Goal: Transaction & Acquisition: Purchase product/service

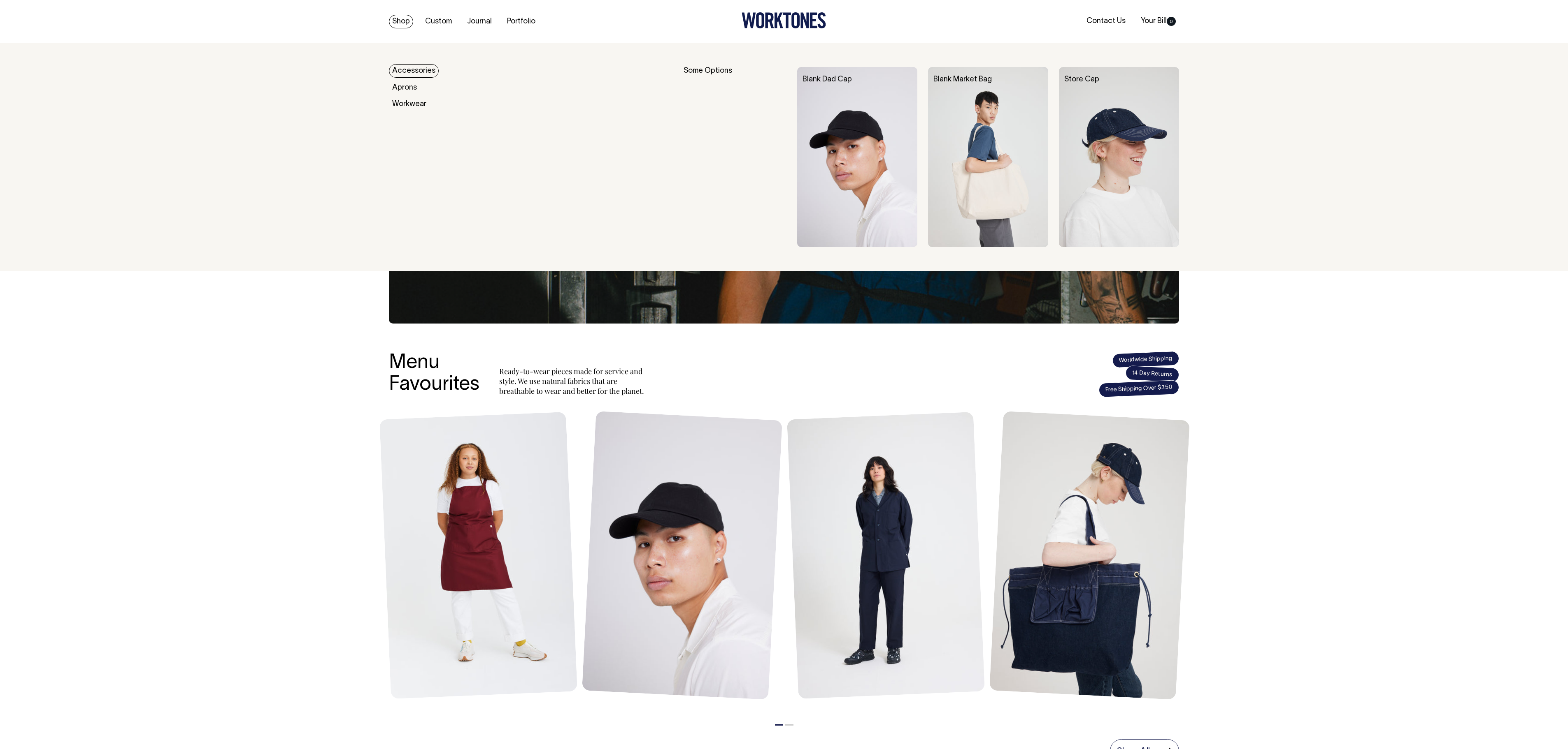
click at [406, 22] on link "Shop" at bounding box center [400, 21] width 24 height 14
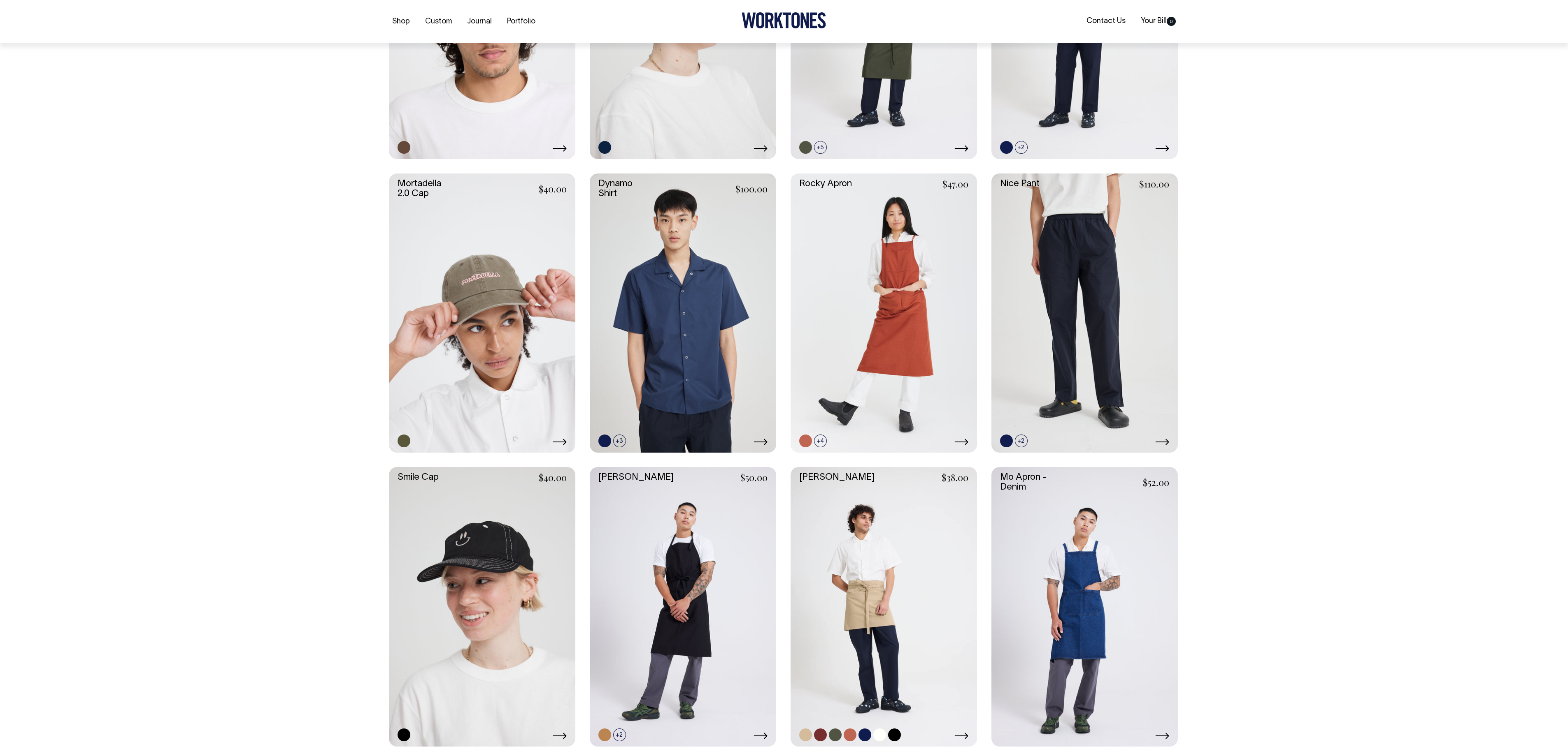
scroll to position [658, 0]
click at [848, 530] on link at bounding box center [883, 606] width 186 height 279
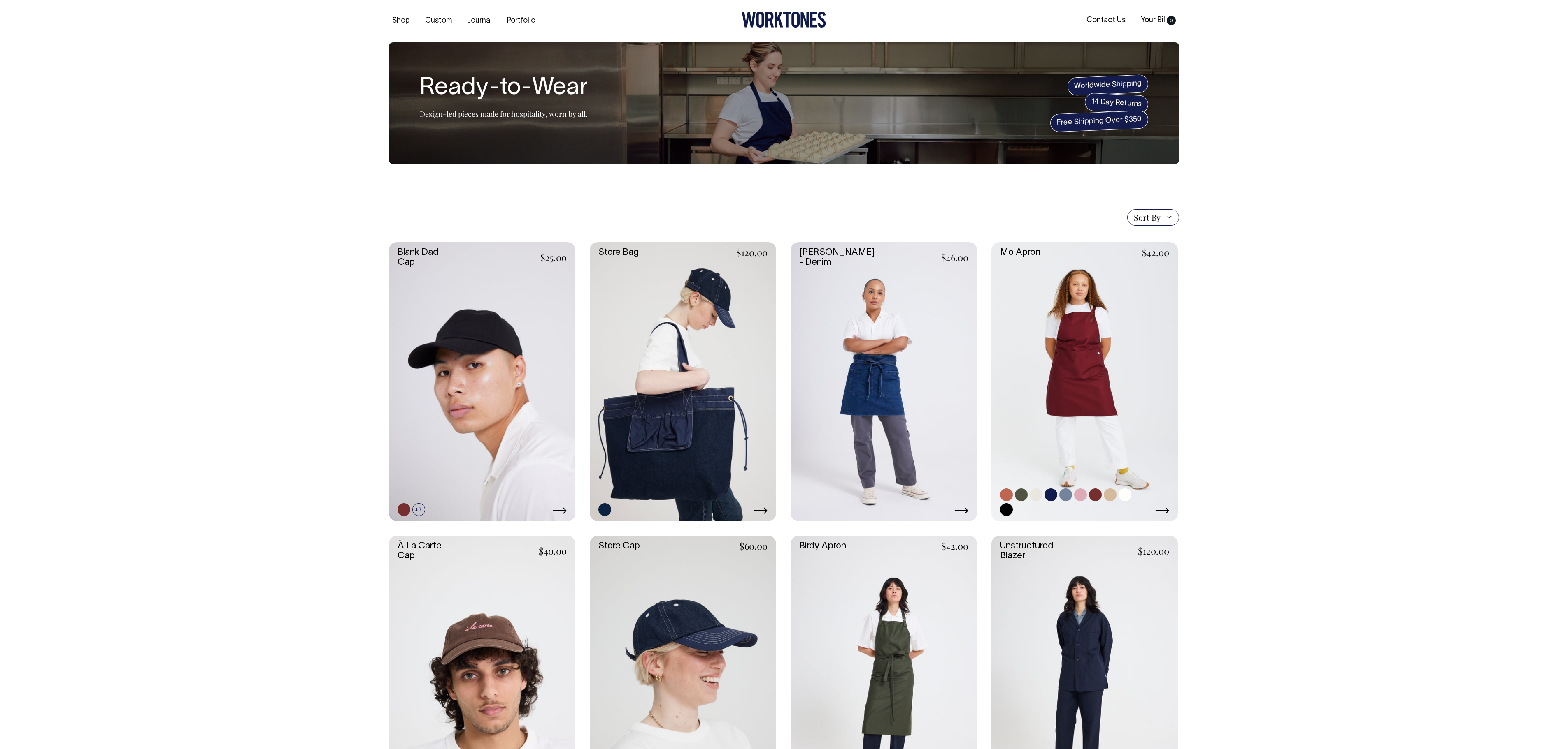
scroll to position [0, 0]
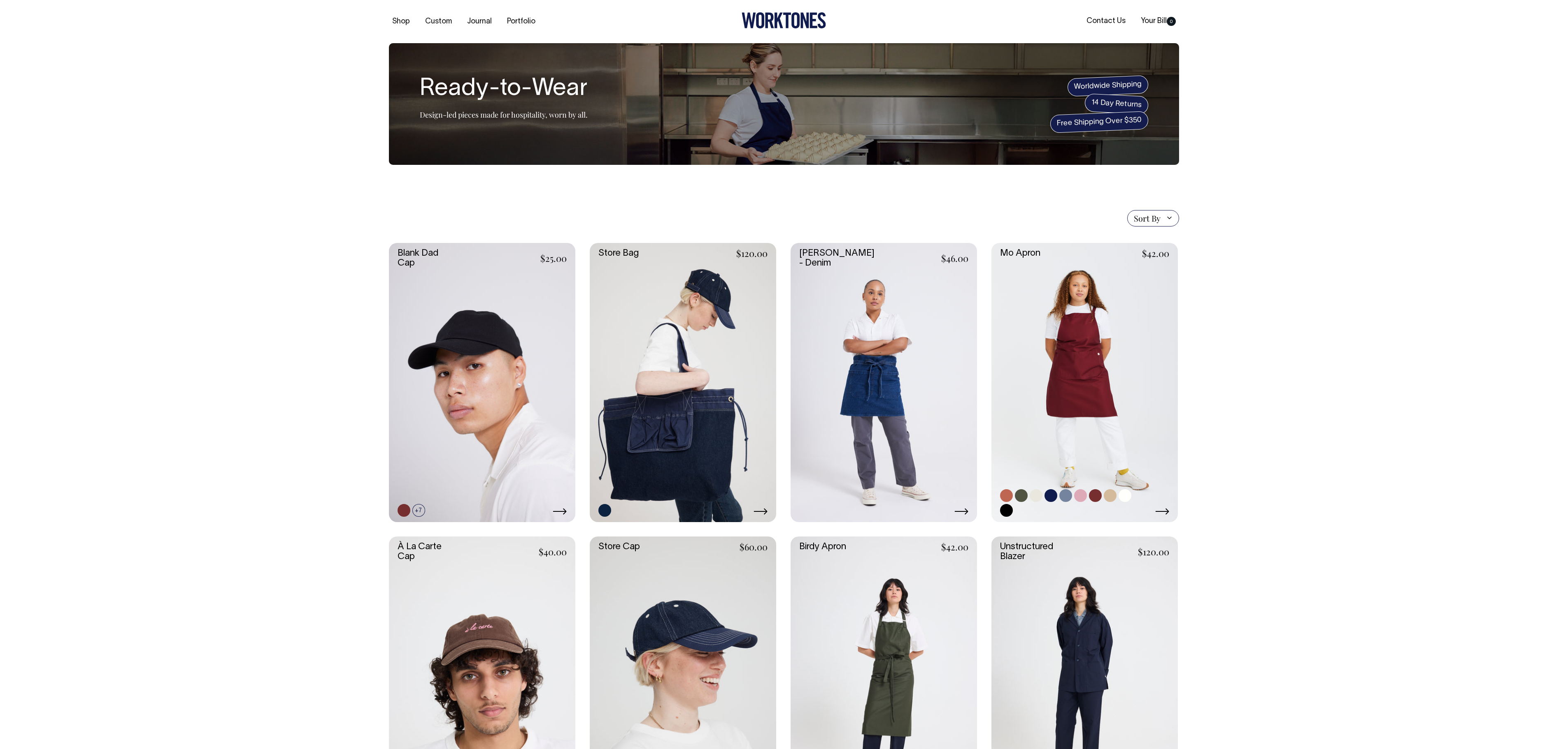
click at [1099, 339] on link at bounding box center [1084, 382] width 186 height 279
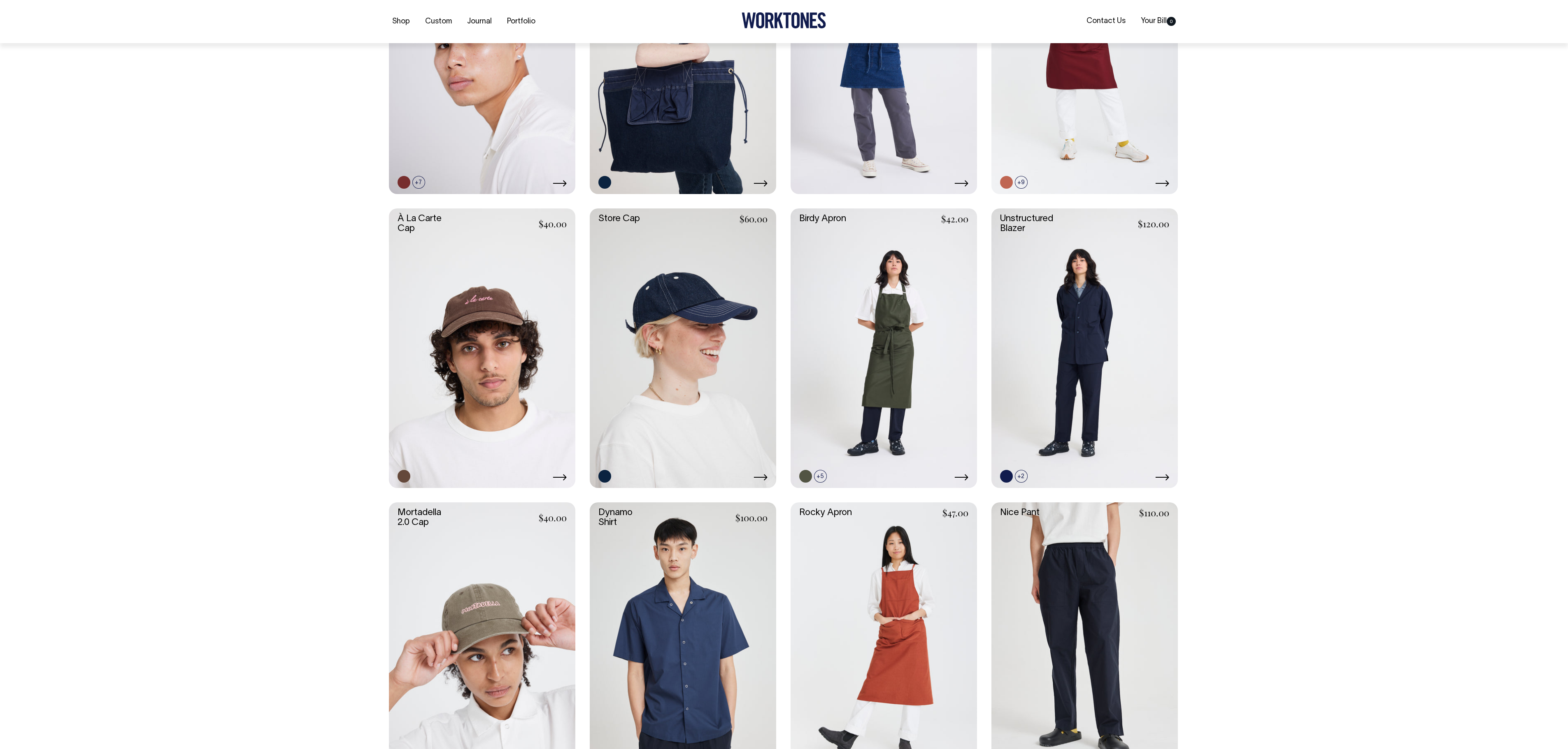
scroll to position [329, 0]
click at [867, 367] on link at bounding box center [883, 347] width 186 height 279
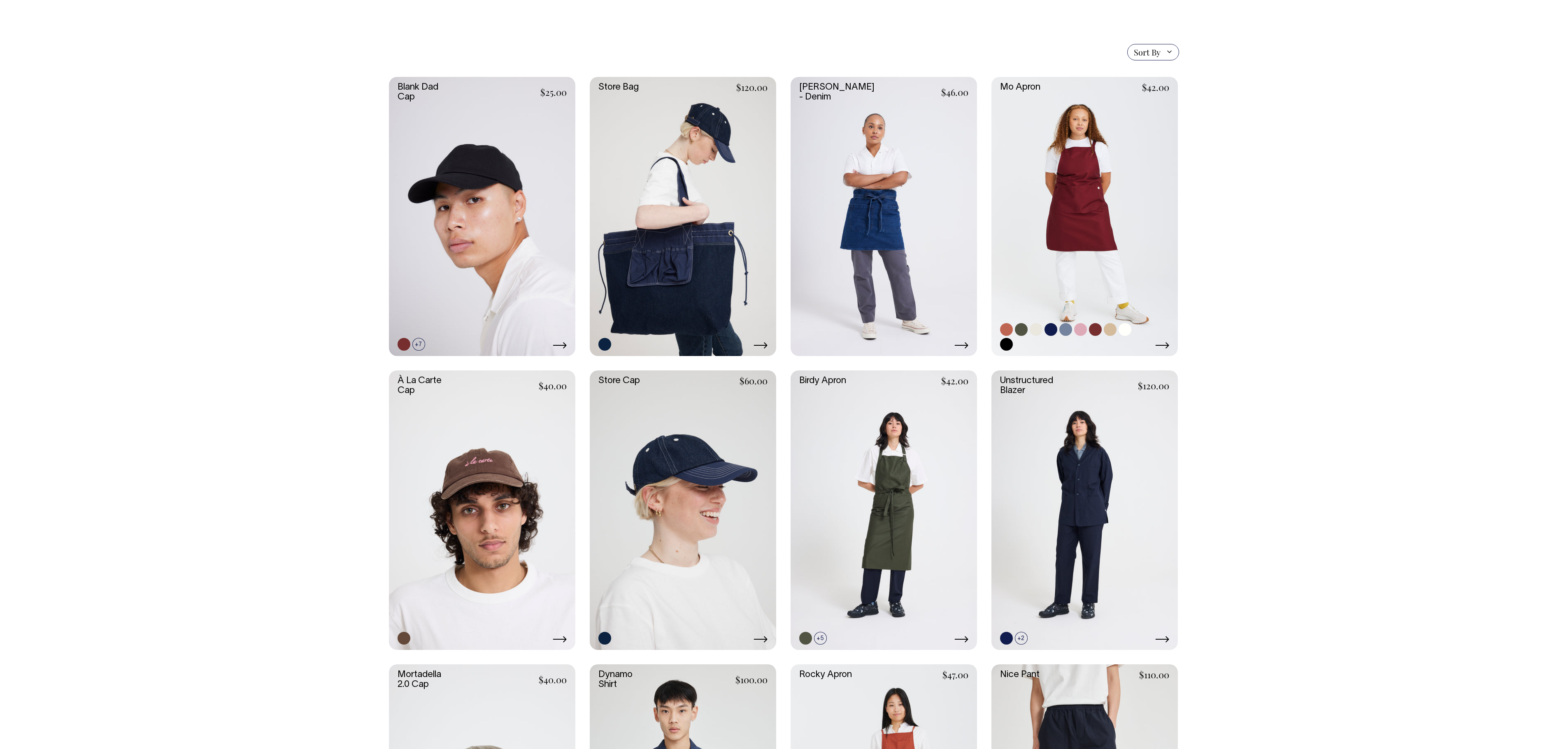
scroll to position [166, 0]
click at [1069, 259] on link at bounding box center [1084, 217] width 186 height 279
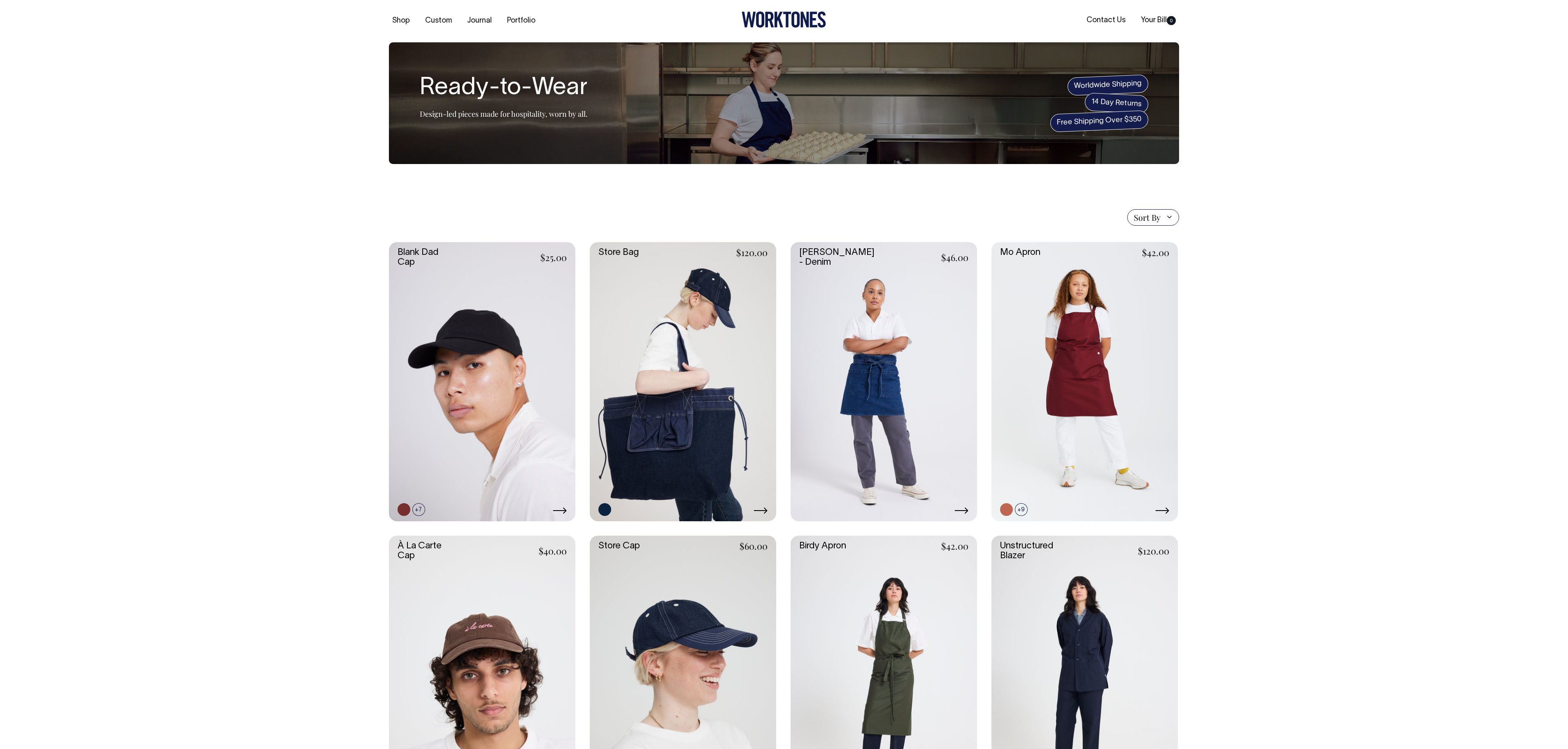
scroll to position [0, 0]
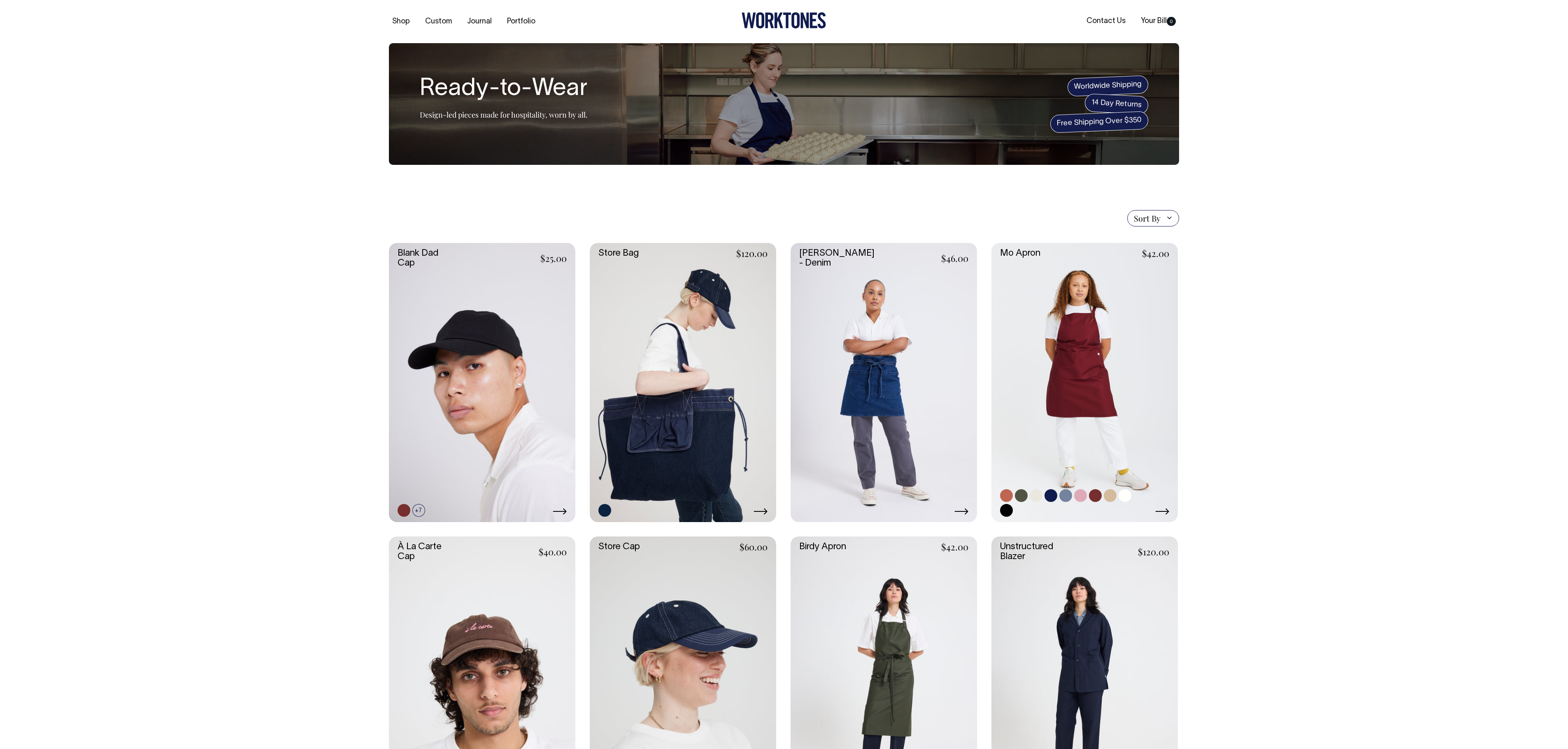
click at [1104, 428] on link at bounding box center [1084, 382] width 186 height 279
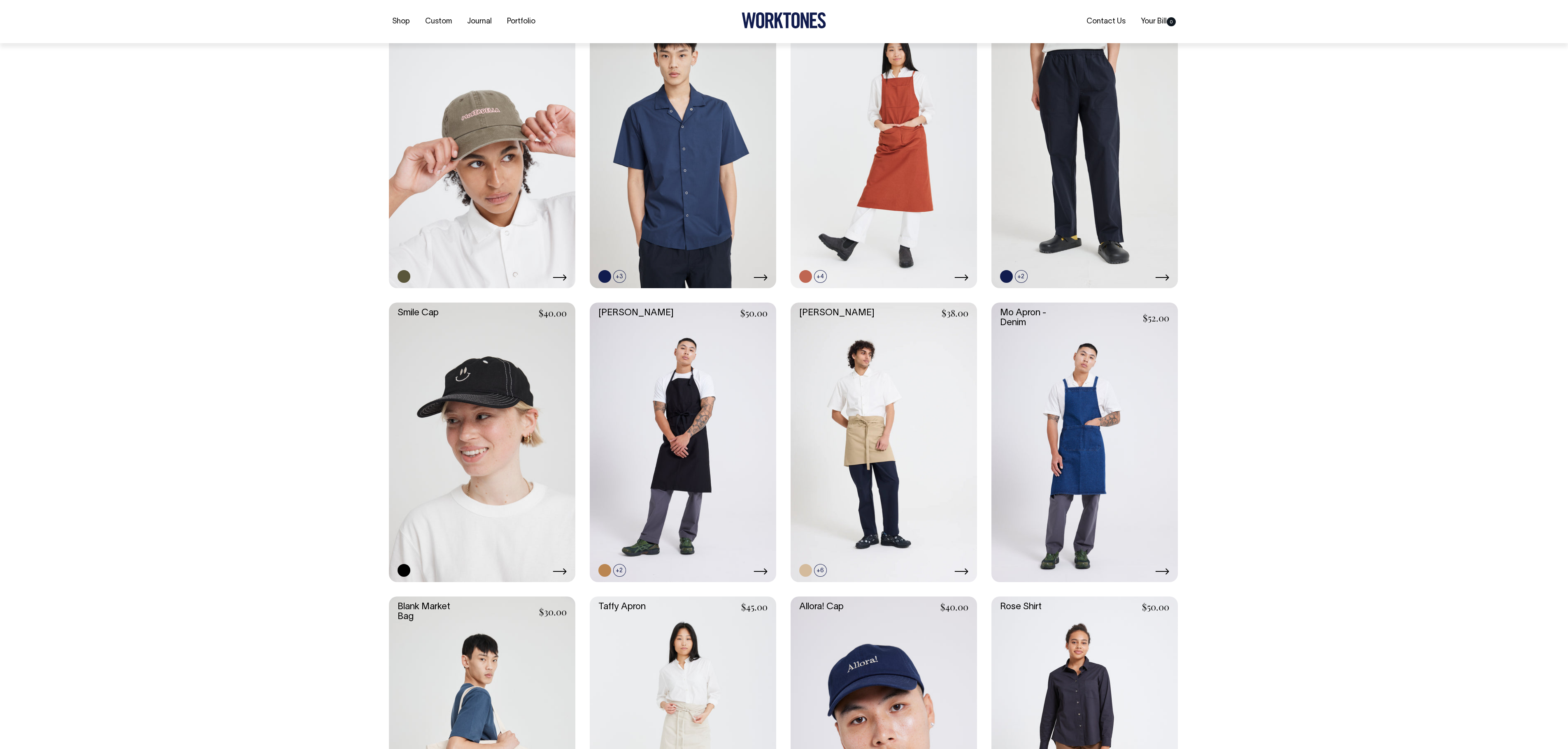
scroll to position [822, 0]
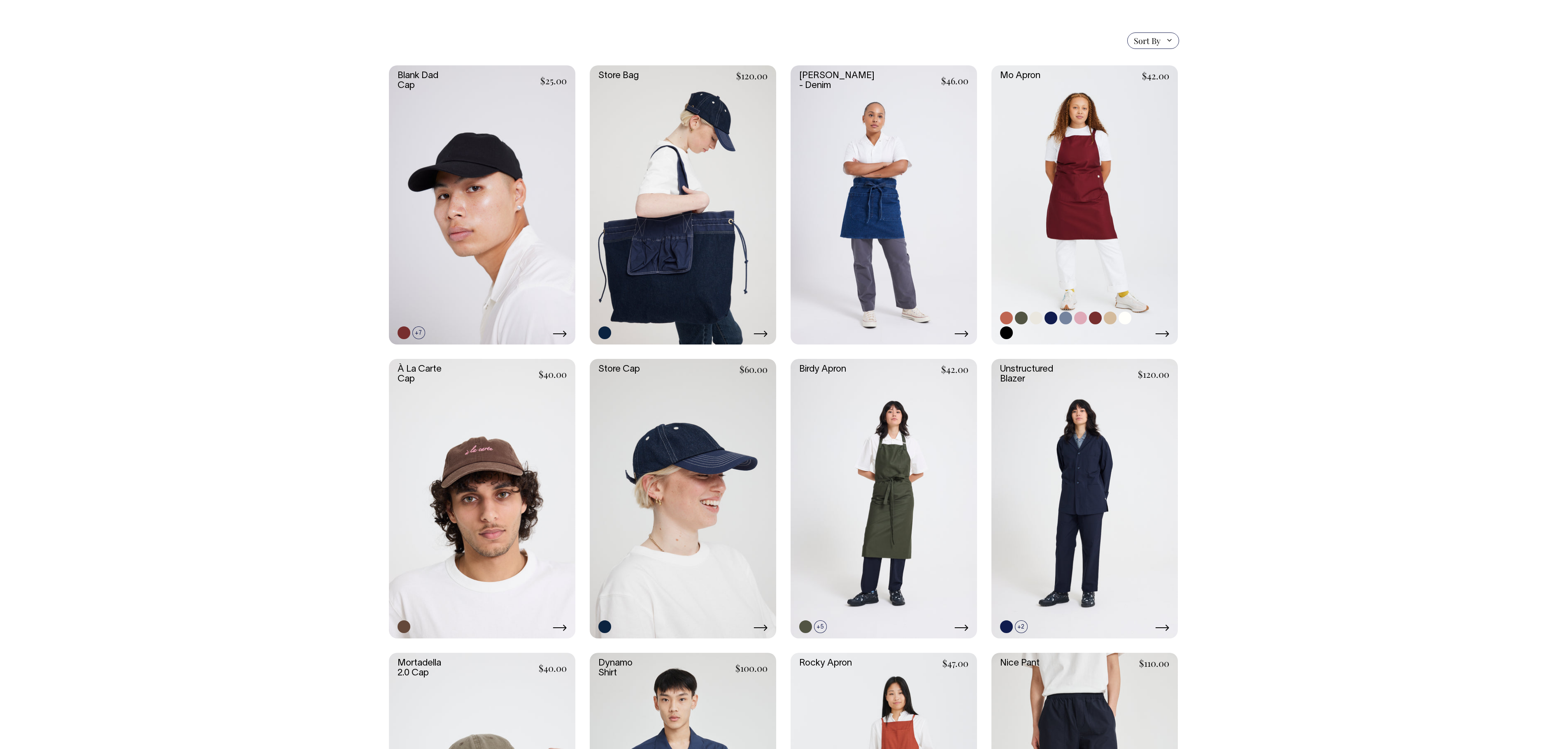
click at [1076, 218] on link at bounding box center [1084, 205] width 186 height 279
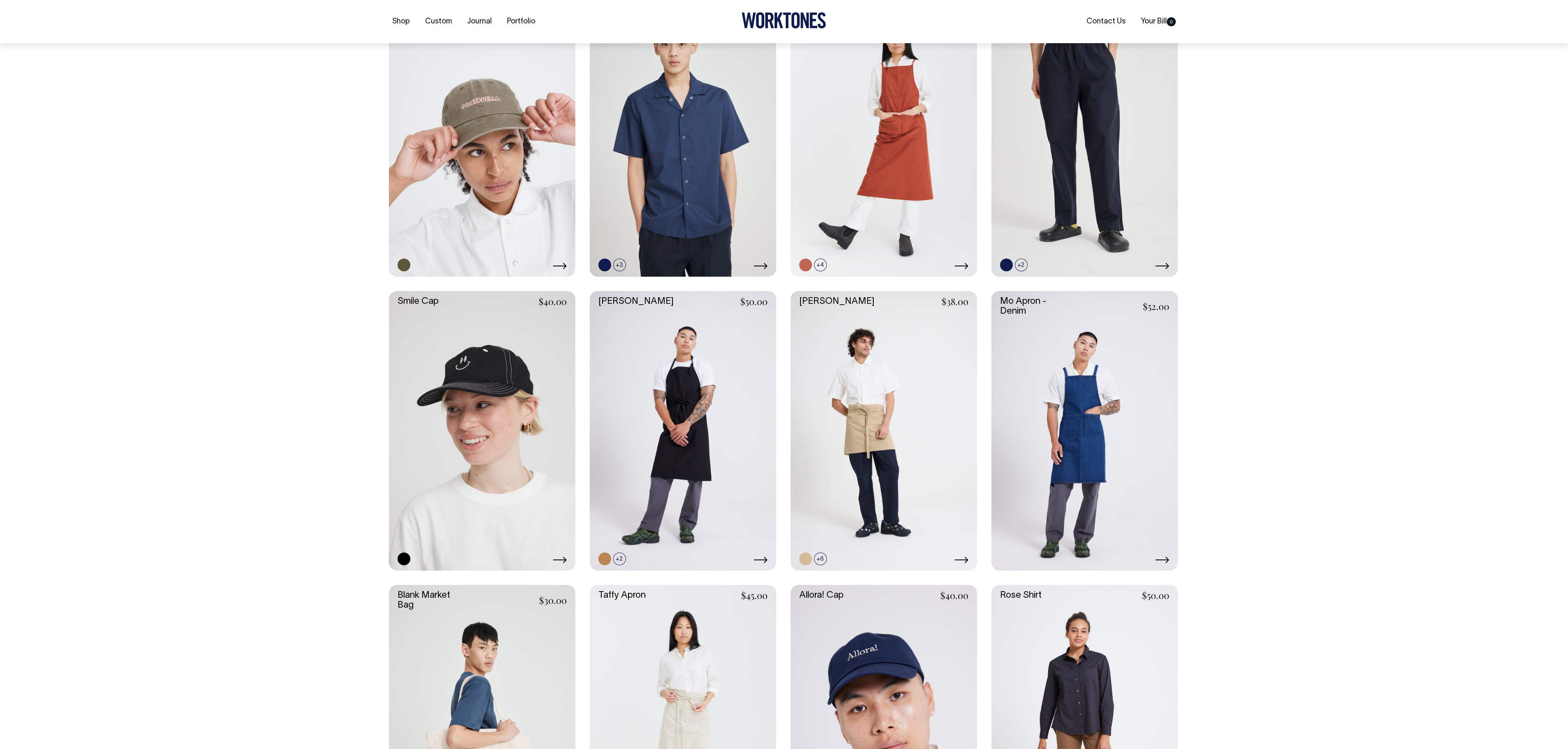
scroll to position [834, 0]
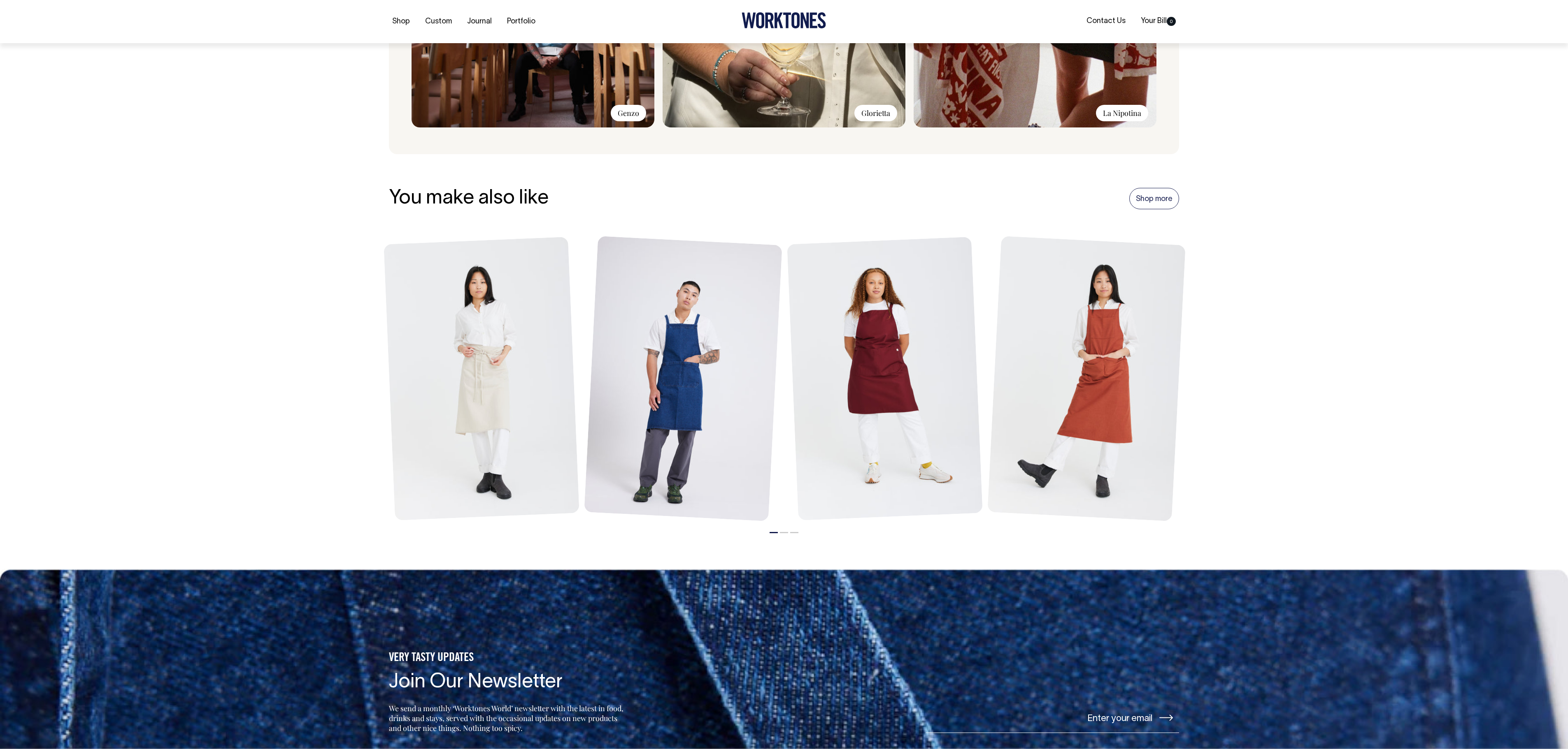
scroll to position [822, 0]
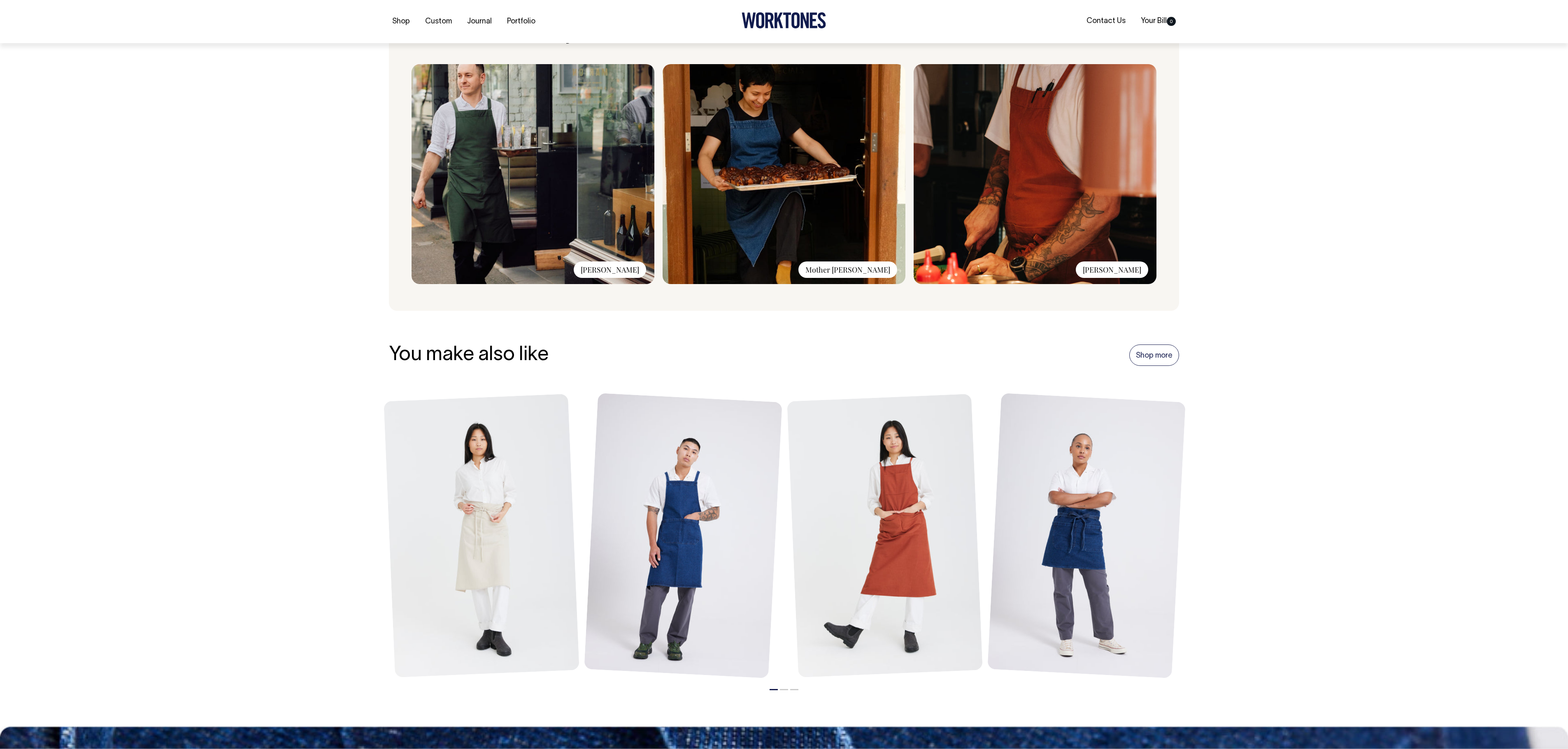
scroll to position [666, 0]
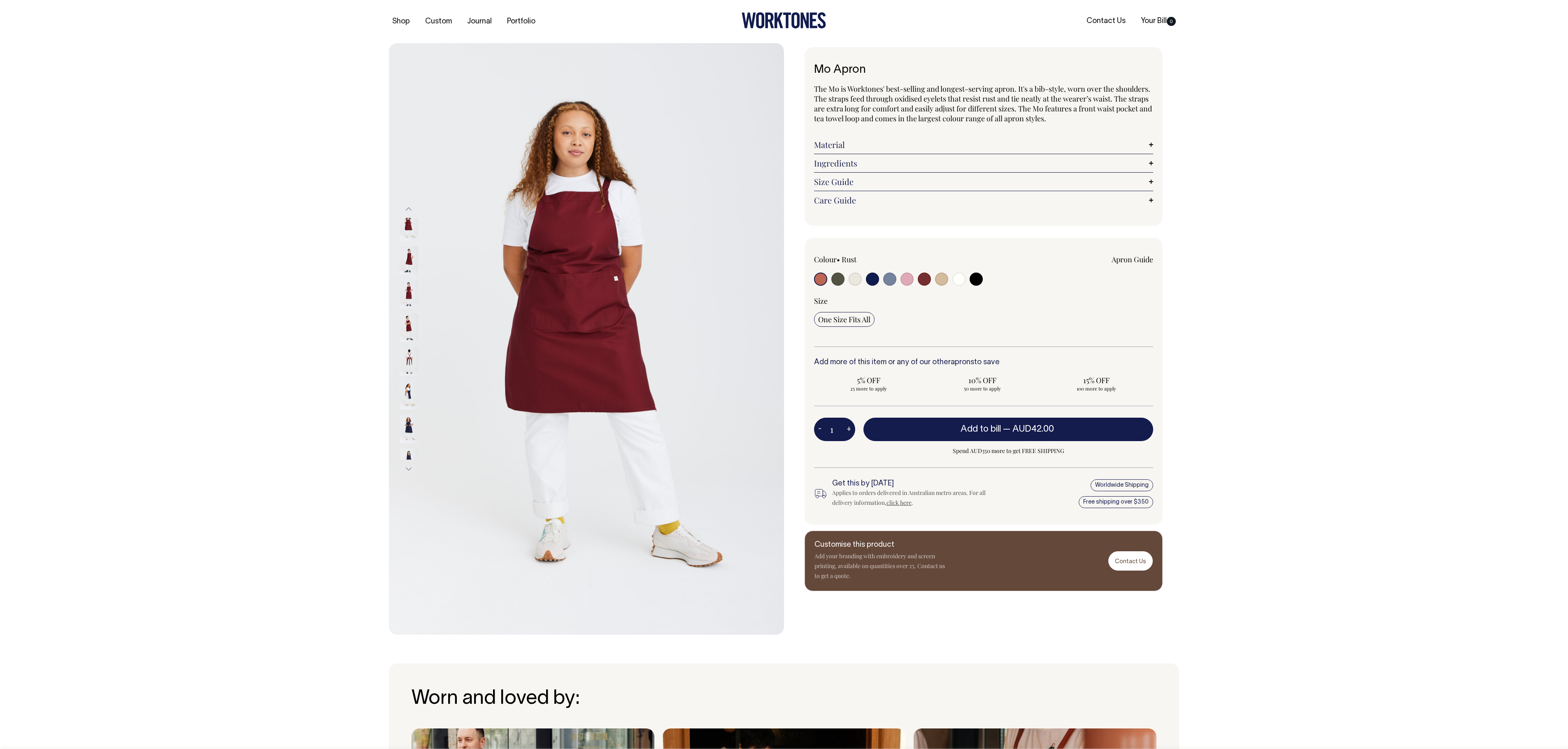
click at [410, 468] on button "Next" at bounding box center [409, 469] width 12 height 19
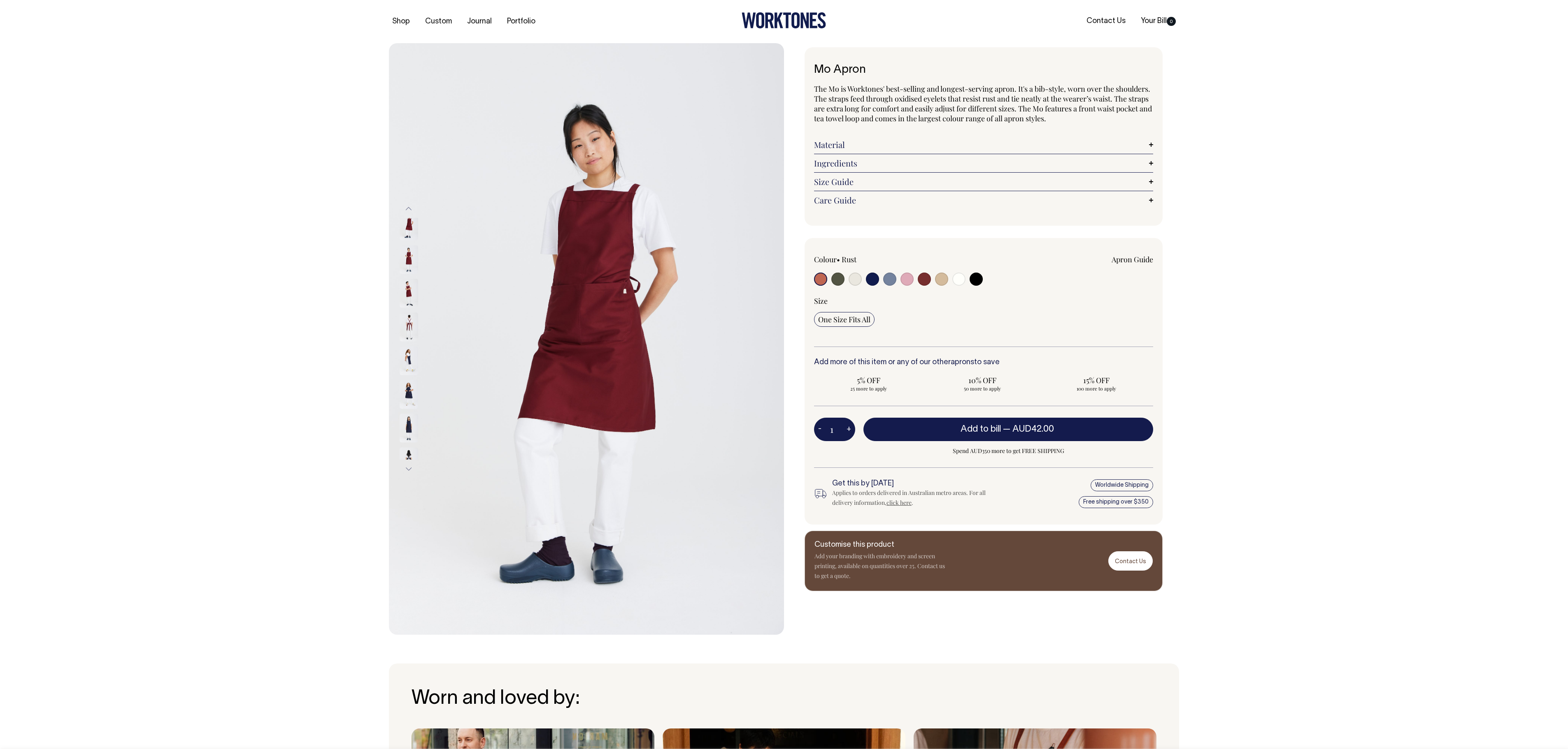
click at [961, 285] on input "radio" at bounding box center [959, 279] width 13 height 13
radio input "true"
select select "Off-White"
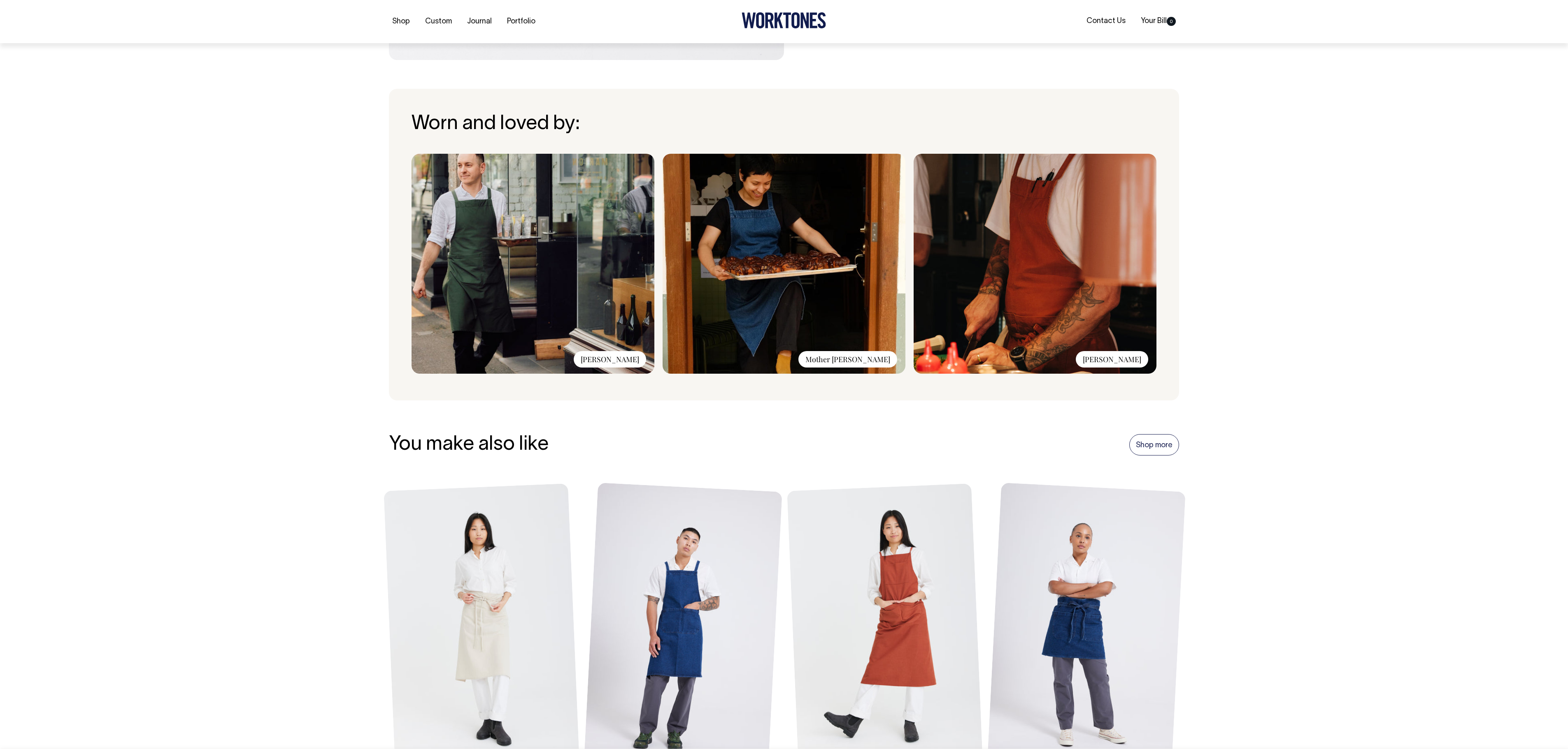
scroll to position [576, 0]
